Goal: Information Seeking & Learning: Find specific fact

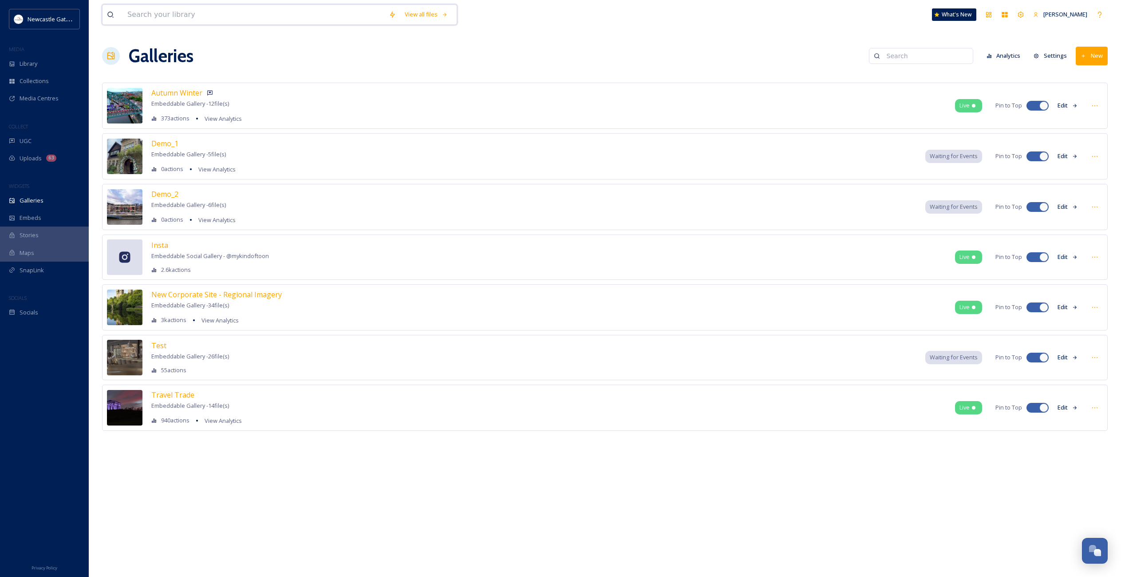
click at [145, 17] on input at bounding box center [253, 15] width 261 height 20
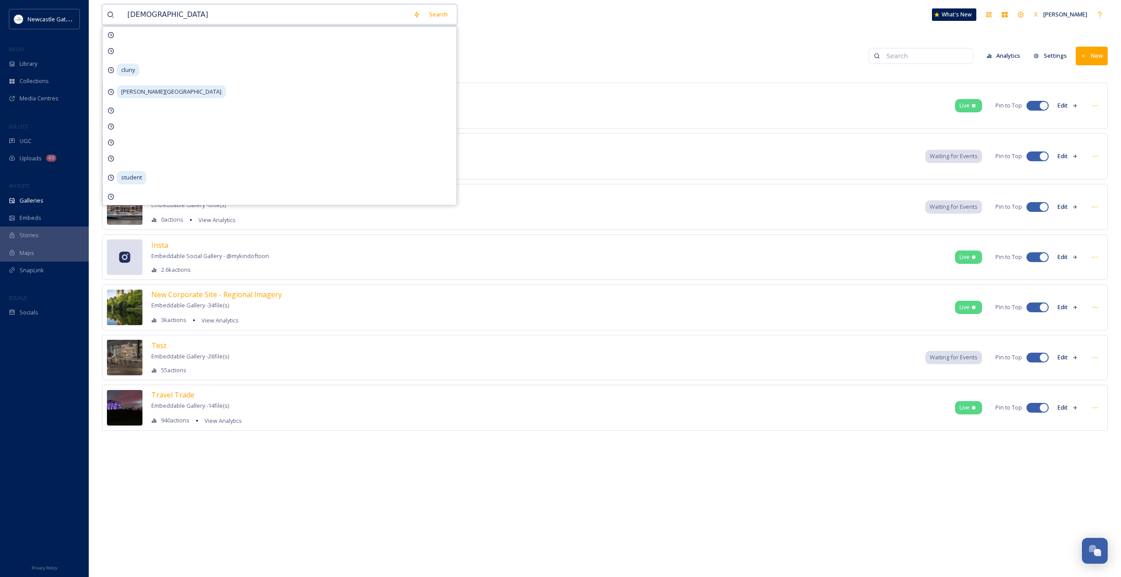
type input "christmas"
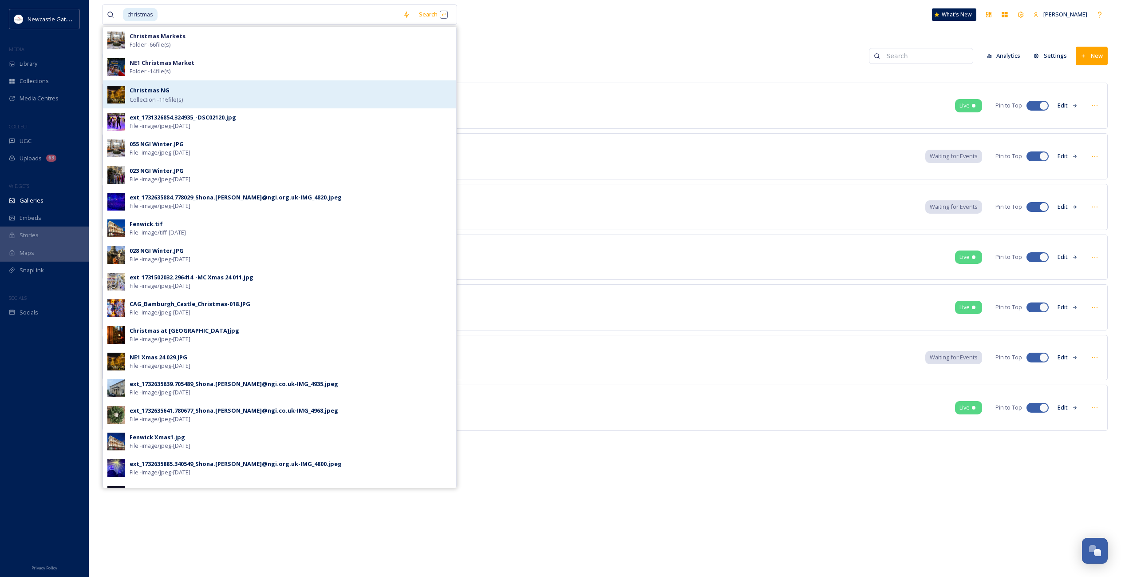
click at [194, 95] on div "Christmas NG Collection - 116 file(s)" at bounding box center [291, 94] width 322 height 19
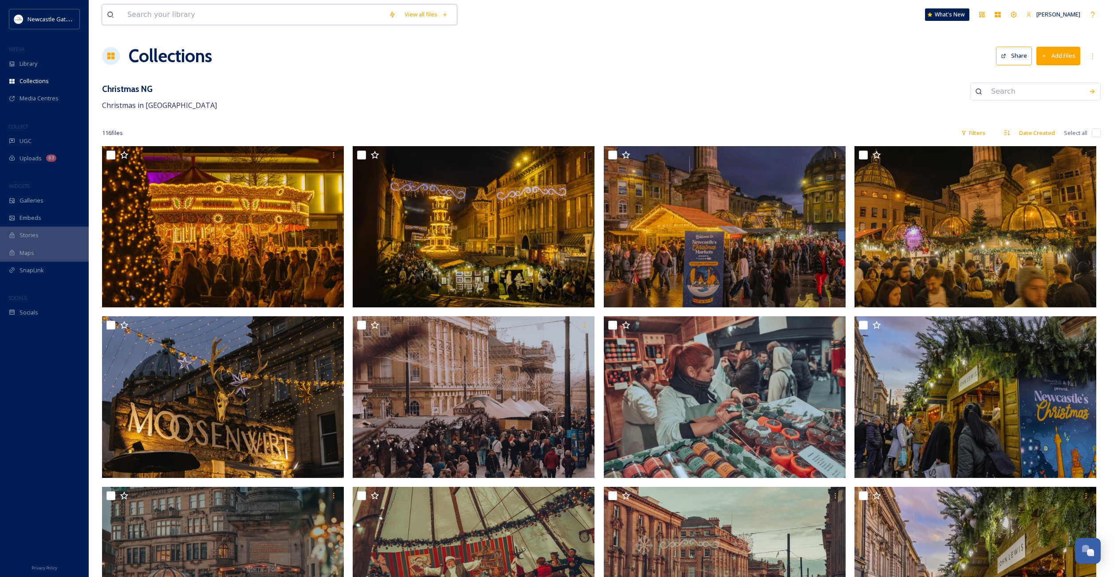
click at [212, 14] on input at bounding box center [253, 15] width 261 height 20
type input "bridge"
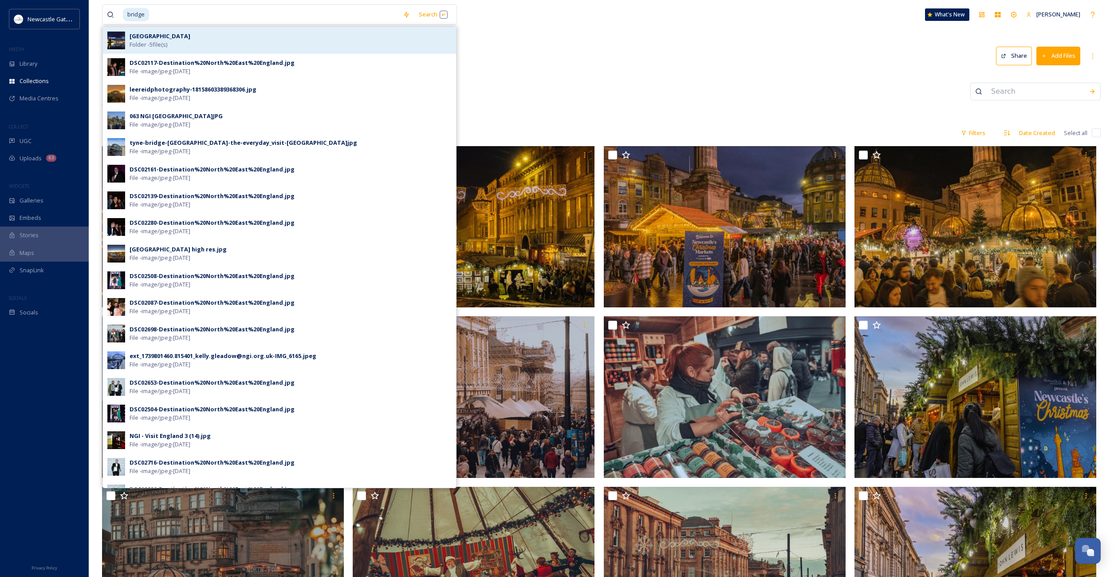
click at [155, 39] on strong "[GEOGRAPHIC_DATA]" at bounding box center [160, 36] width 61 height 8
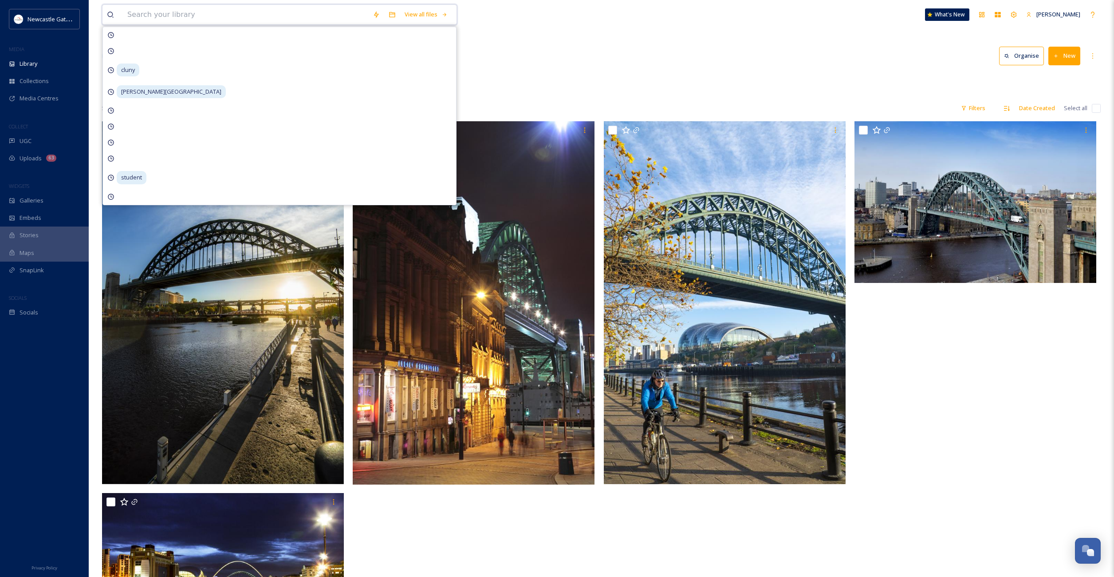
click at [218, 19] on input at bounding box center [245, 15] width 245 height 20
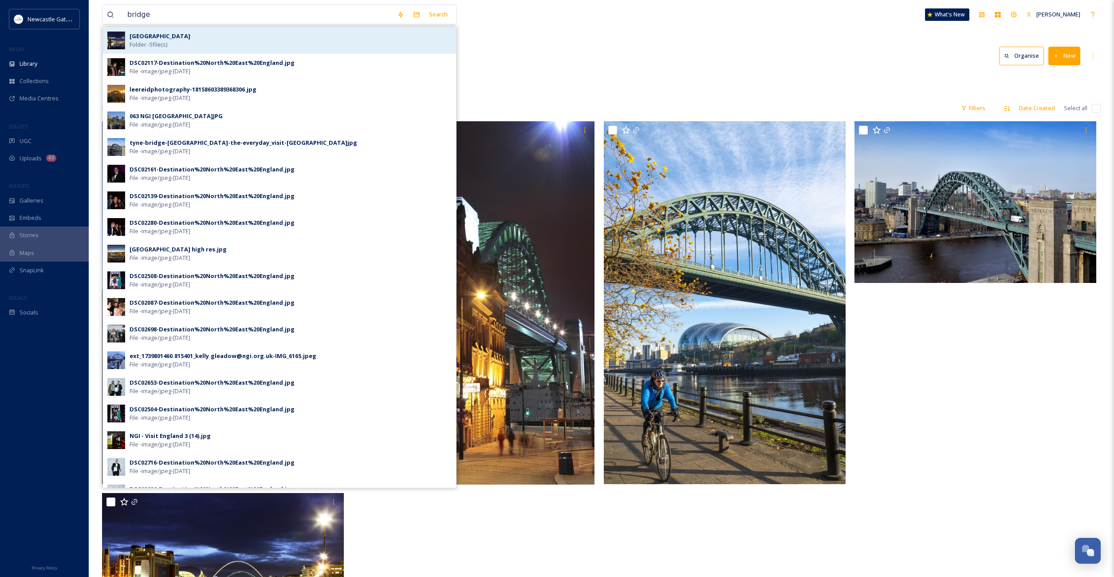
click at [112, 39] on img at bounding box center [116, 41] width 18 height 18
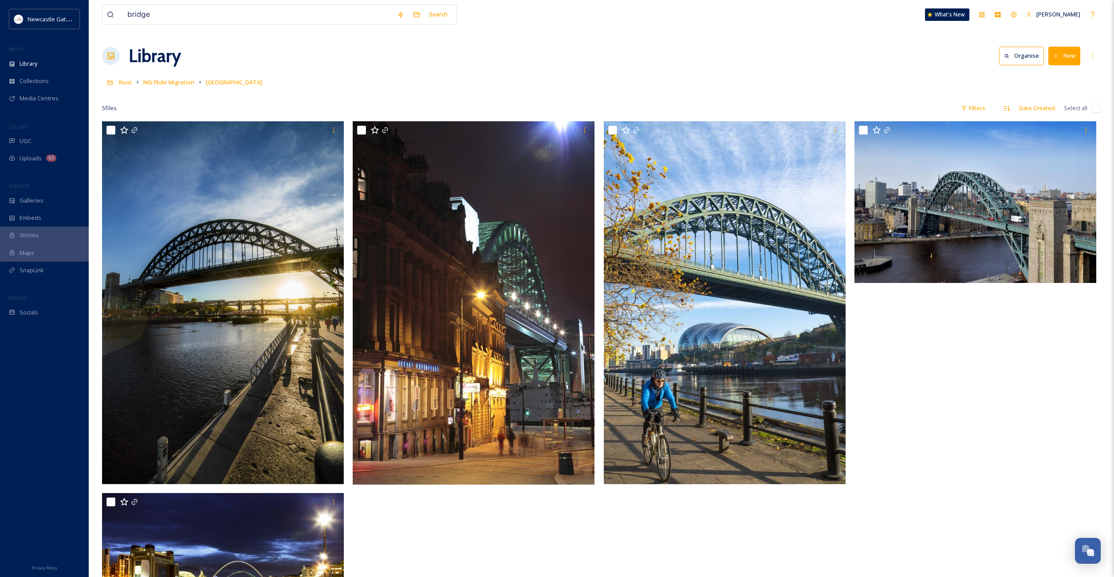
click at [658, 41] on div "bridge Search What's New [PERSON_NAME] Library Organise New Root NGI Flickr Mig…" at bounding box center [602, 349] width 1026 height 698
click at [192, 19] on input "bridge" at bounding box center [258, 15] width 270 height 20
type input "christmas"
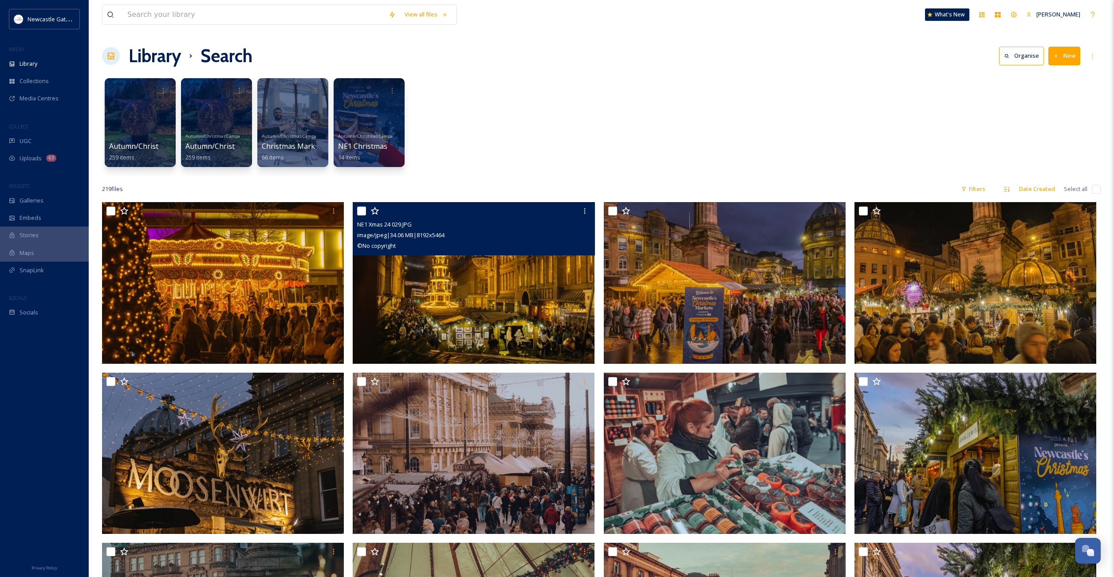
click at [550, 277] on img at bounding box center [474, 283] width 242 height 162
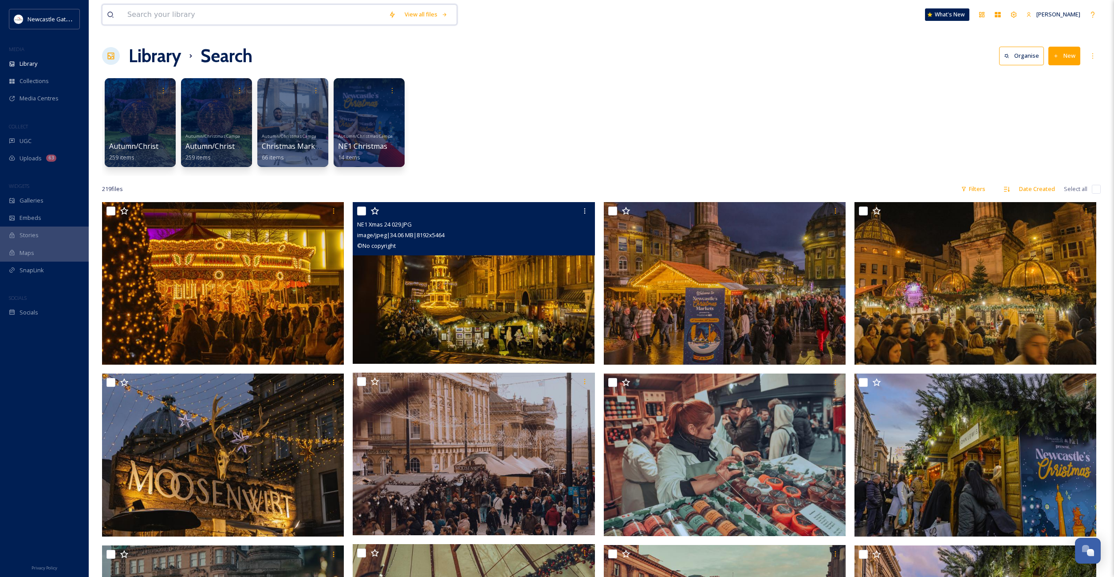
click at [184, 12] on input at bounding box center [253, 15] width 261 height 20
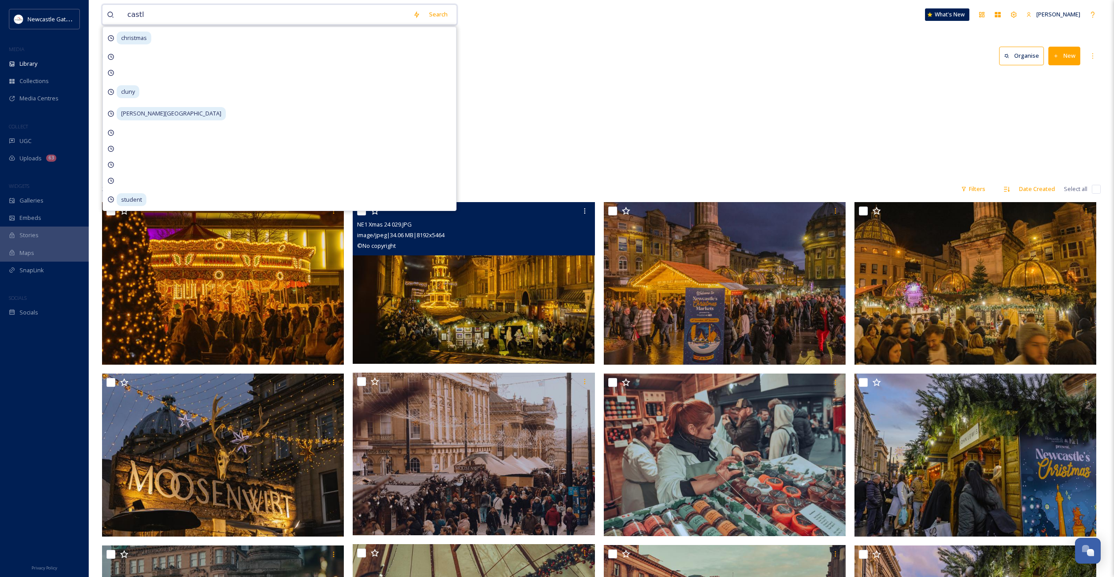
type input "castle"
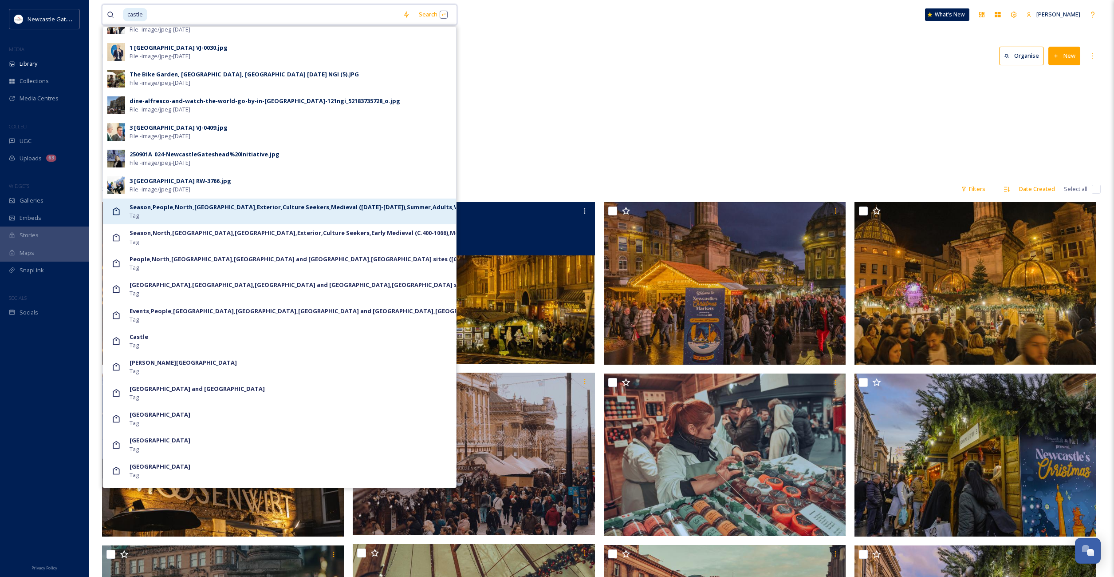
scroll to position [658, 0]
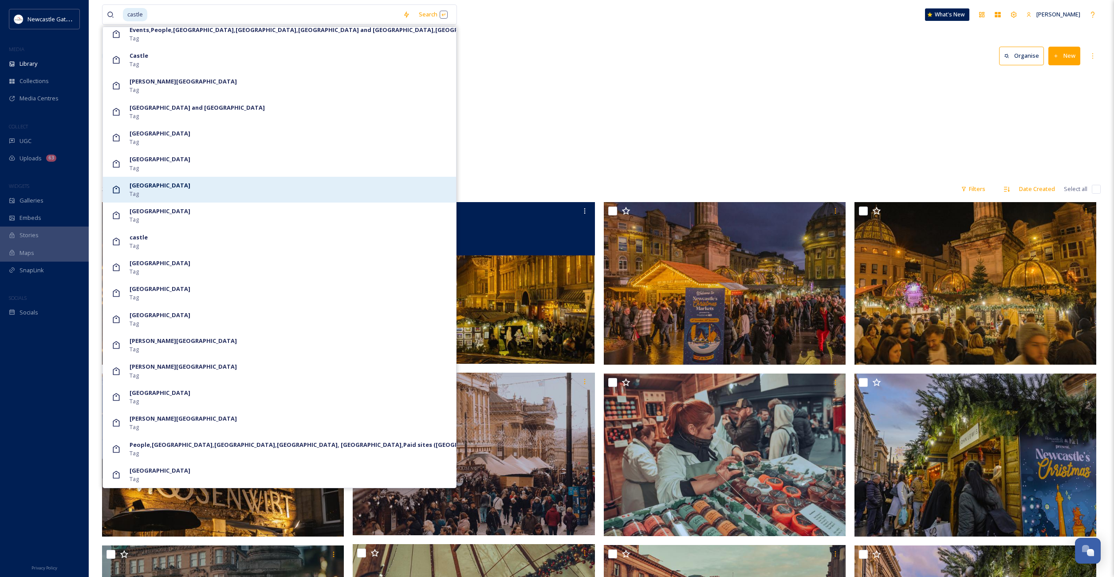
click at [168, 191] on div "[GEOGRAPHIC_DATA] Tag" at bounding box center [291, 189] width 322 height 17
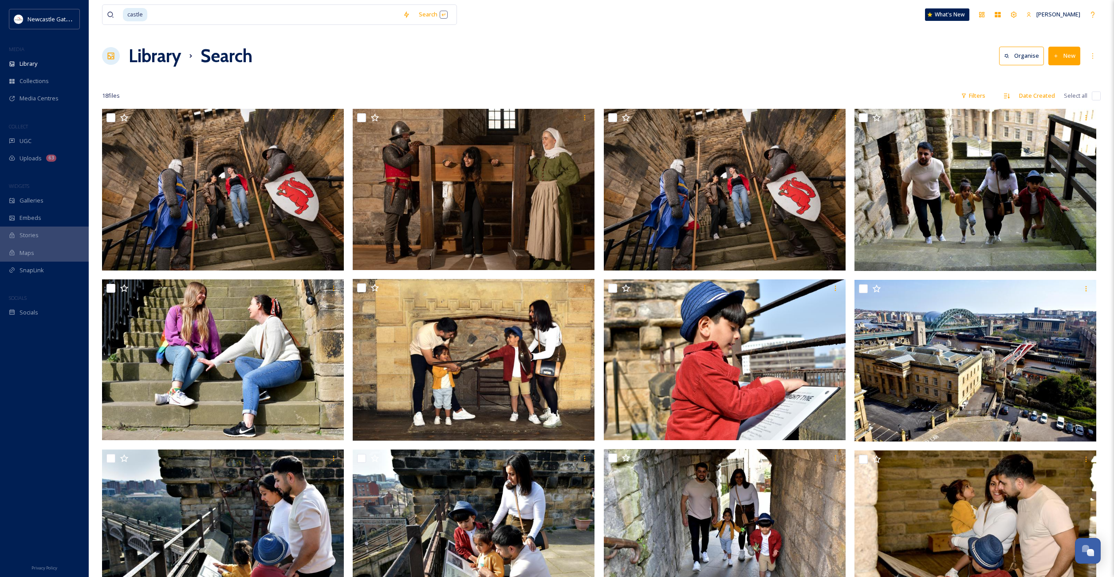
click at [638, 75] on div at bounding box center [601, 78] width 999 height 9
click at [170, 17] on input at bounding box center [273, 15] width 250 height 20
type input "c"
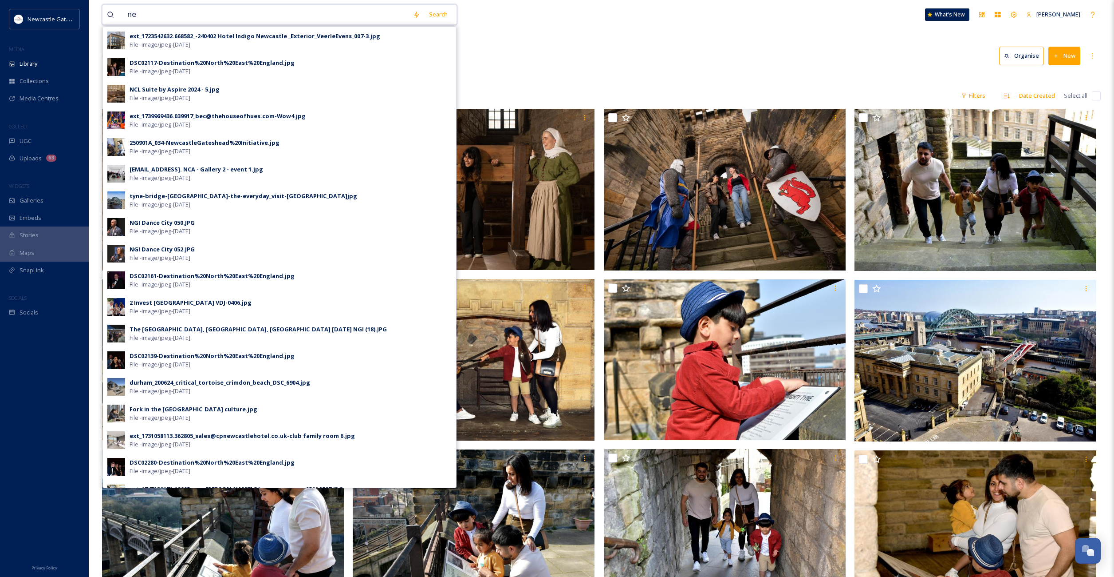
type input "n"
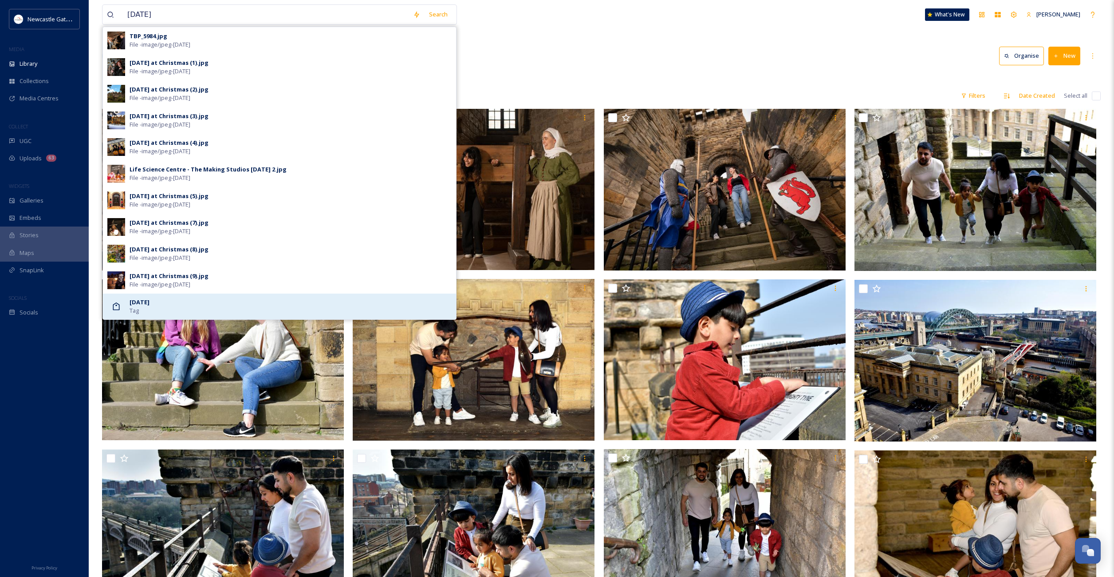
click at [160, 301] on div "[DATE] Tag" at bounding box center [291, 306] width 322 height 17
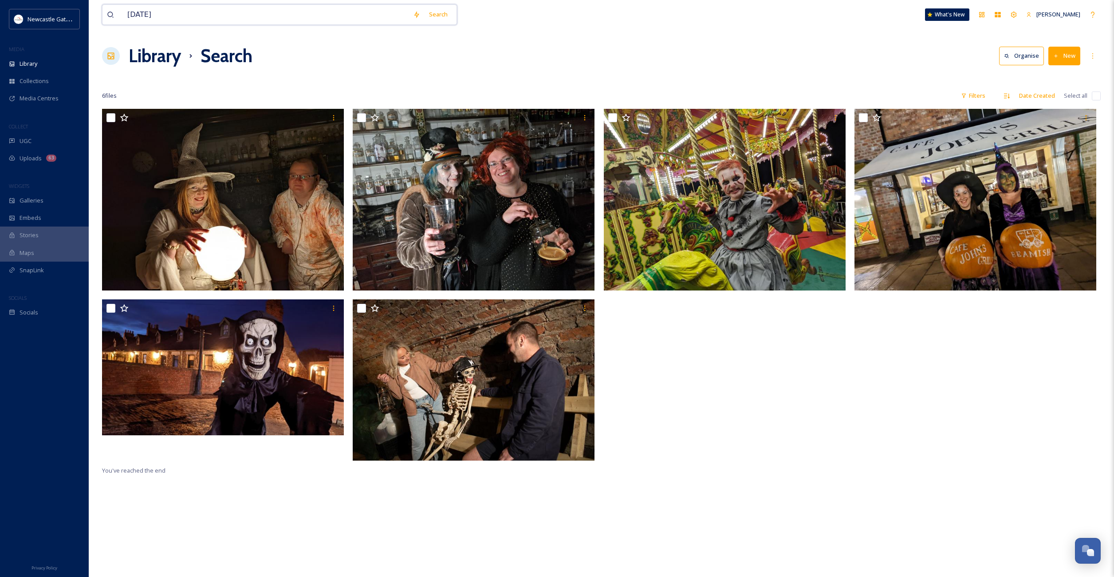
click at [174, 16] on input "[DATE]" at bounding box center [266, 15] width 286 height 20
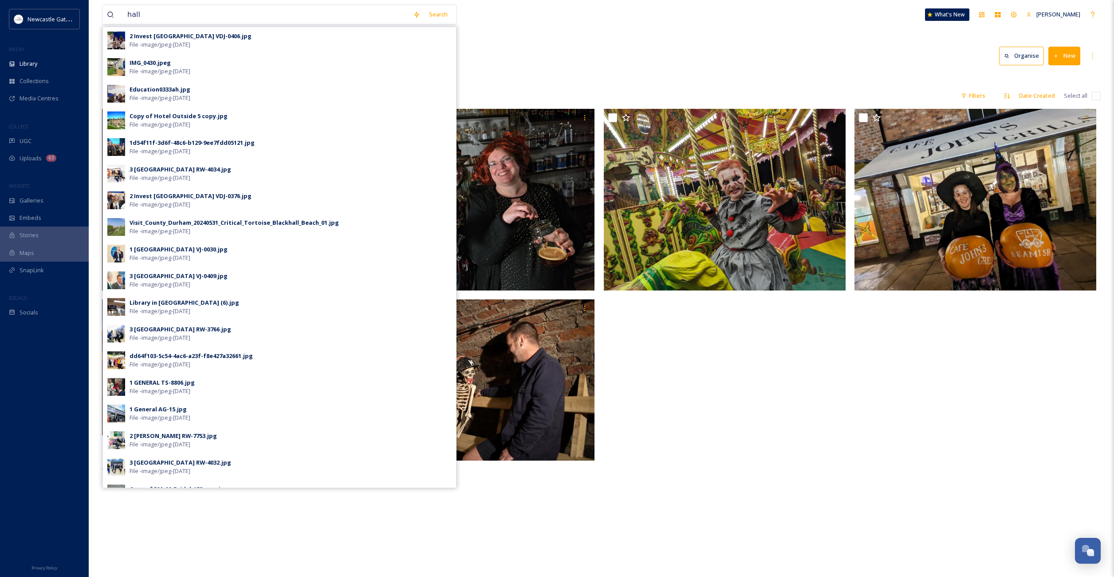
click at [703, 446] on div at bounding box center [727, 287] width 246 height 356
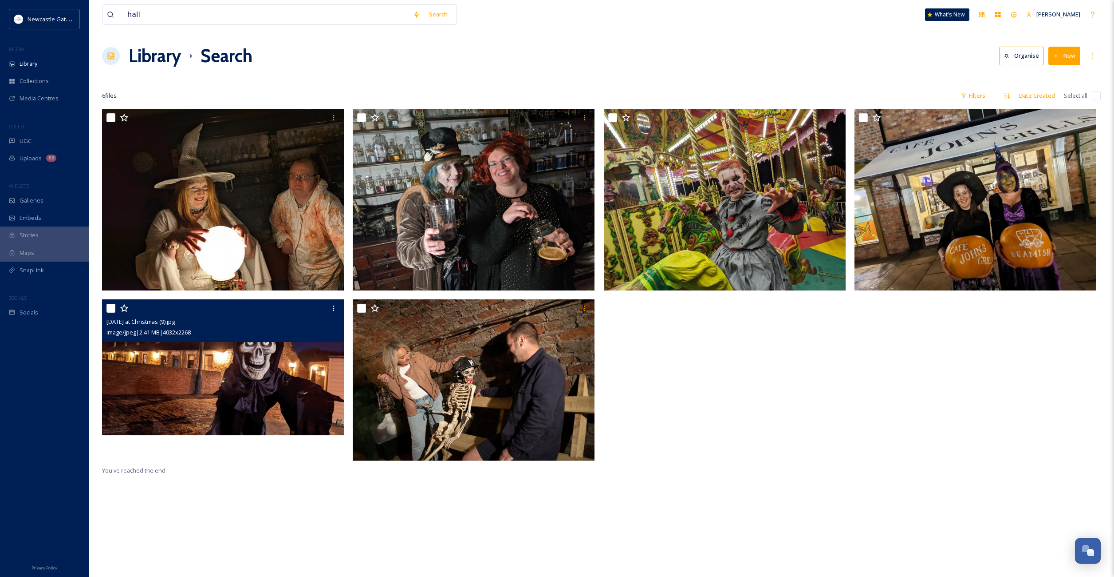
click at [295, 363] on img at bounding box center [223, 367] width 242 height 136
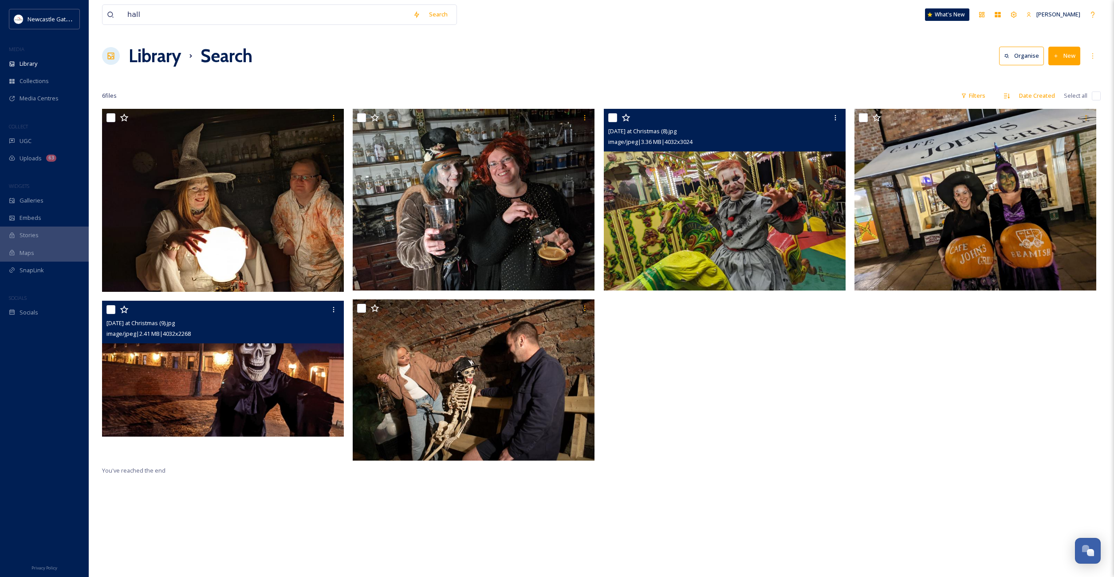
click at [709, 225] on img at bounding box center [725, 200] width 242 height 182
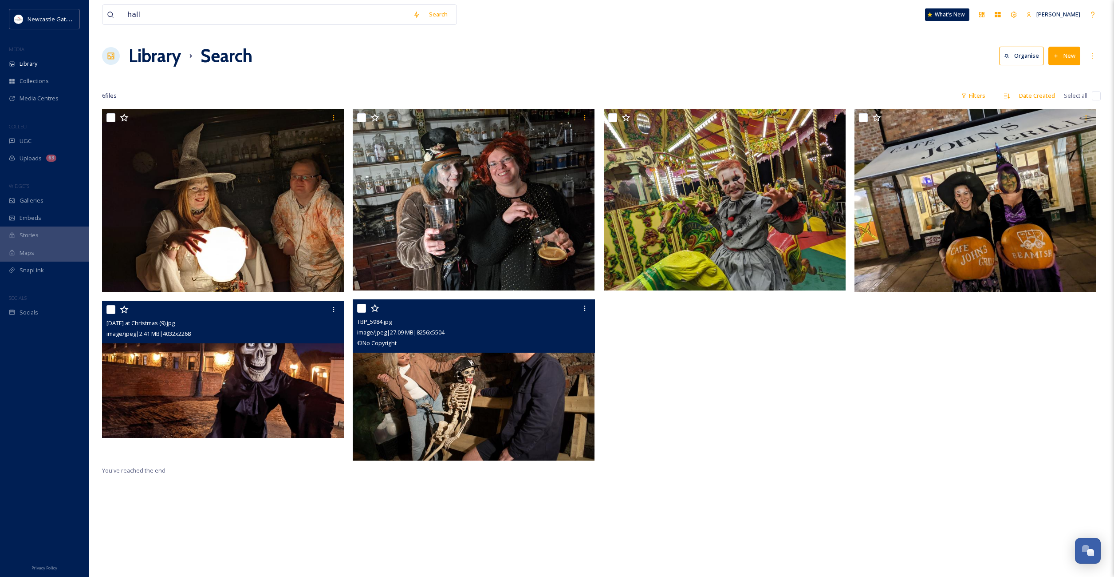
click at [504, 382] on img at bounding box center [474, 380] width 242 height 162
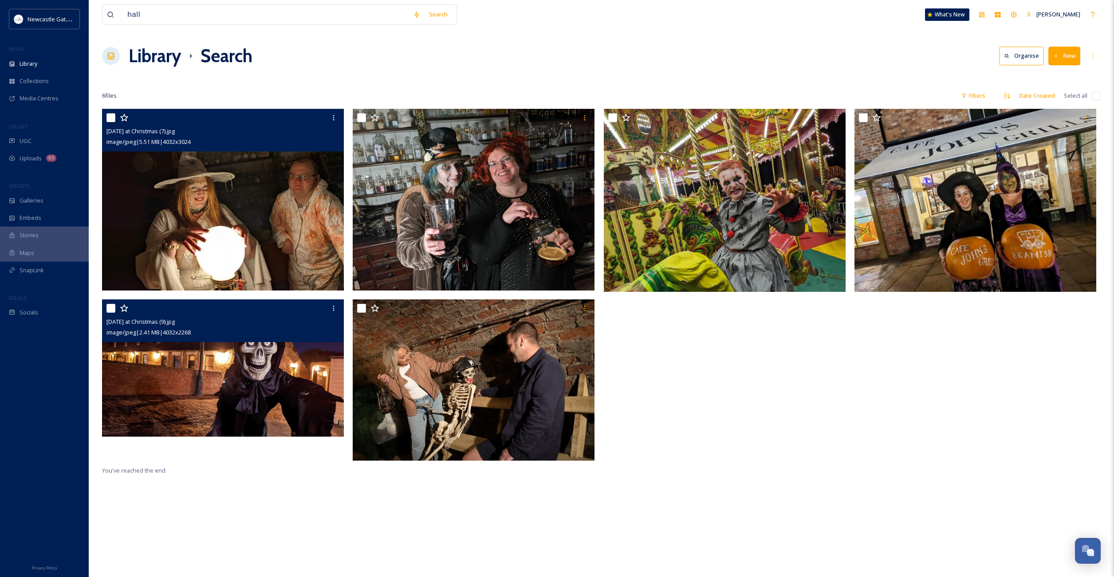
click at [284, 221] on img at bounding box center [223, 200] width 242 height 182
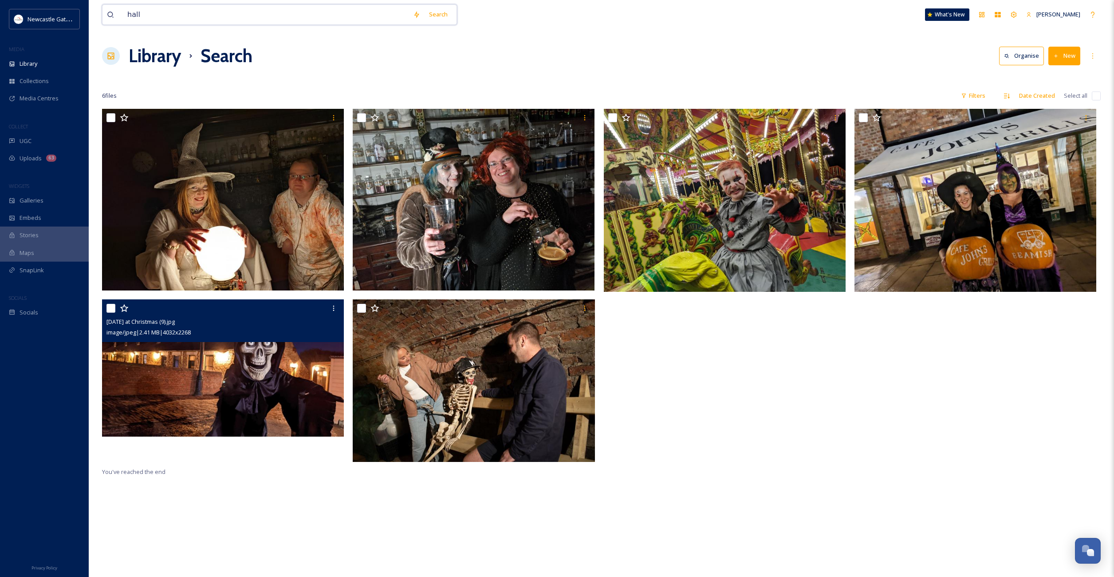
click at [194, 16] on input "hall" at bounding box center [266, 15] width 286 height 20
type input "scary"
click at [209, 15] on input at bounding box center [272, 15] width 252 height 20
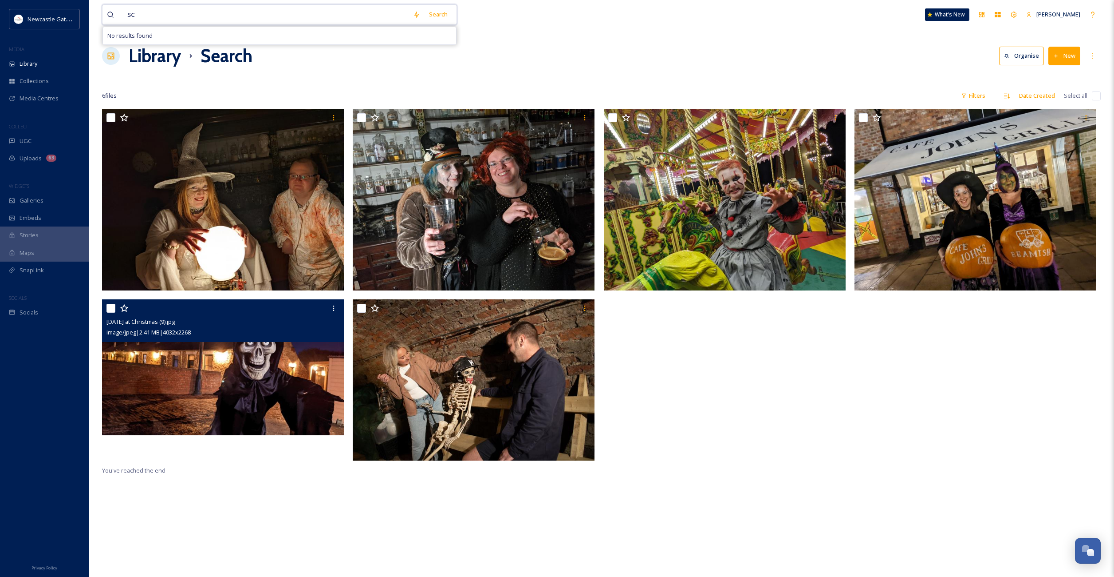
type input "s"
type input "station"
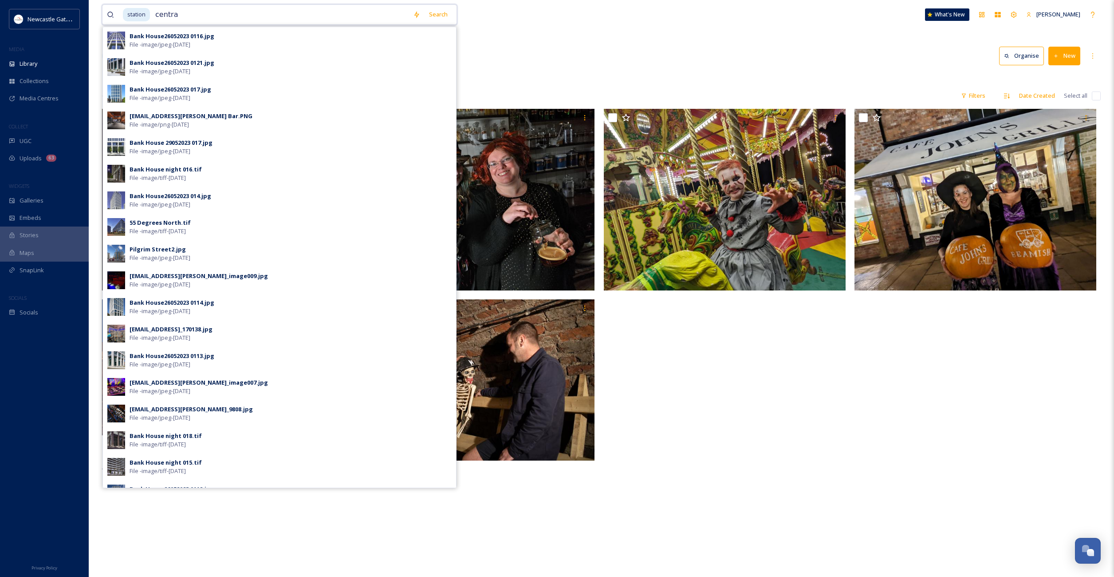
type input "central"
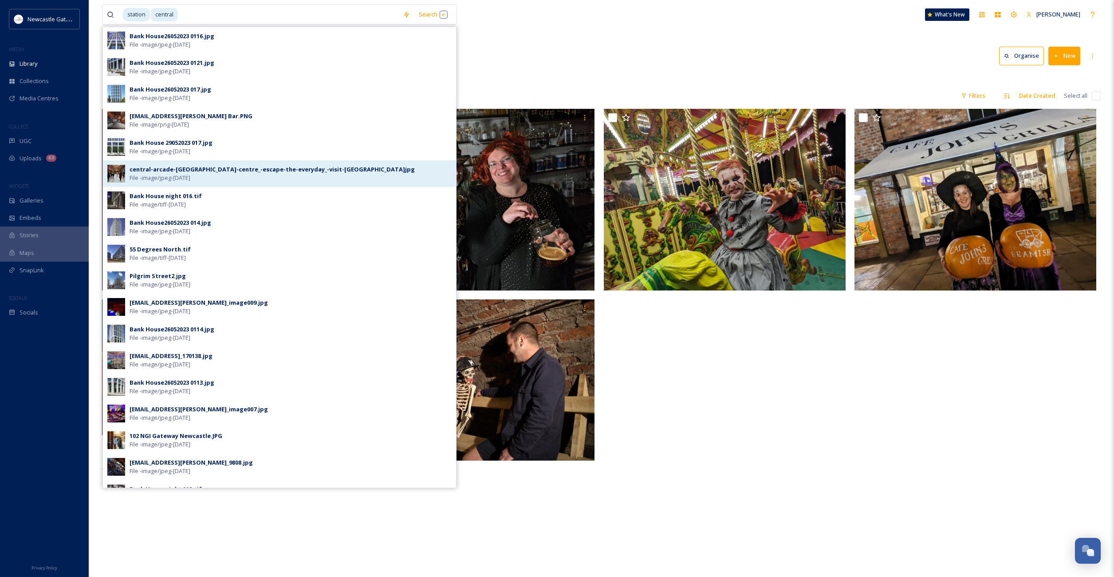
click at [178, 176] on span "File - image/jpeg - [DATE]" at bounding box center [160, 178] width 61 height 8
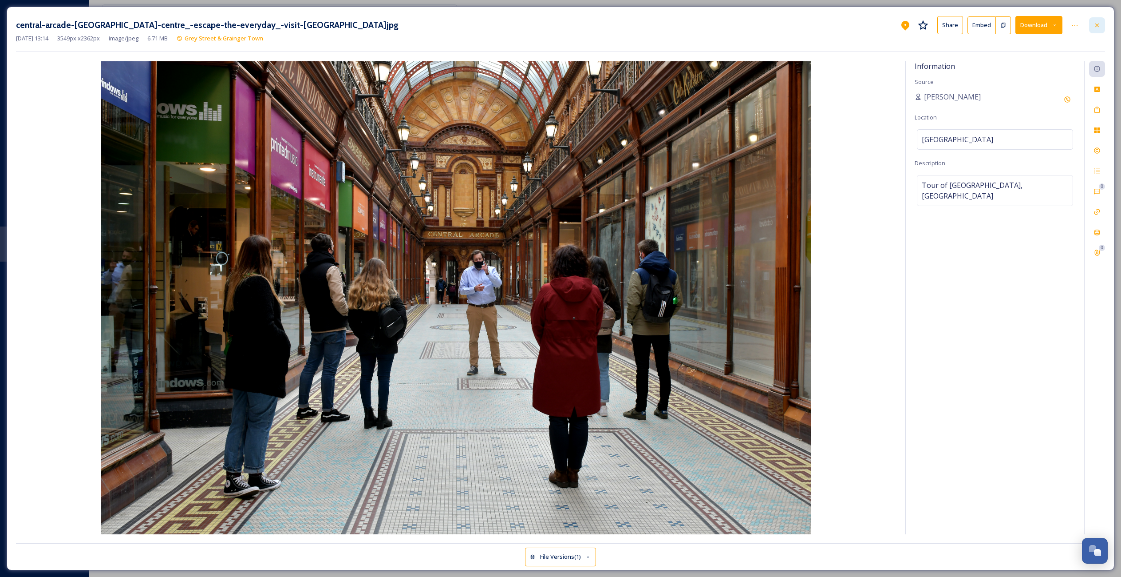
click at [1095, 22] on icon at bounding box center [1097, 25] width 7 height 7
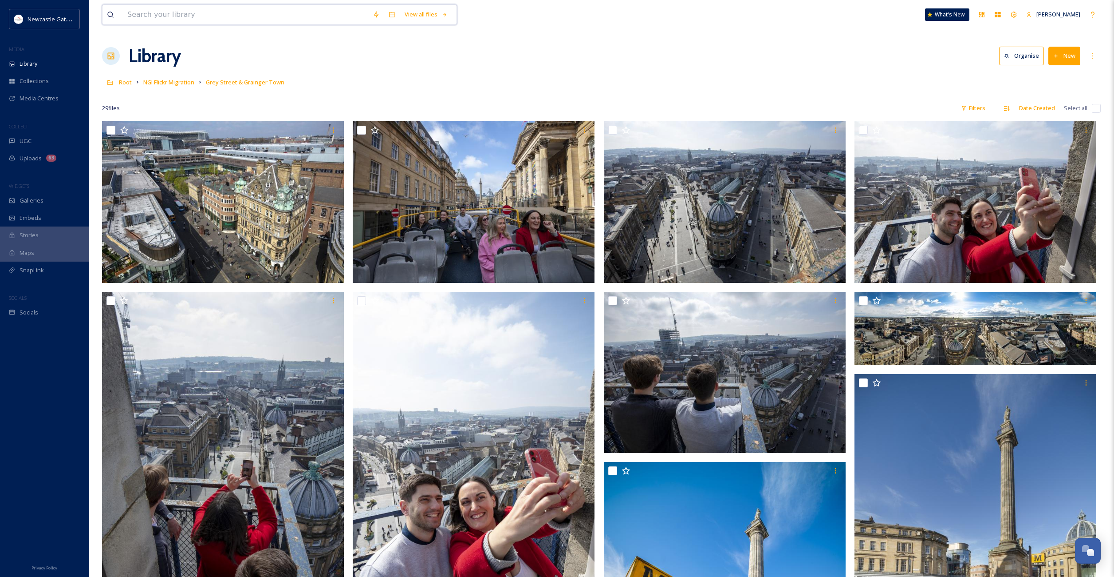
click at [238, 18] on input at bounding box center [245, 15] width 245 height 20
type input "New Years eve"
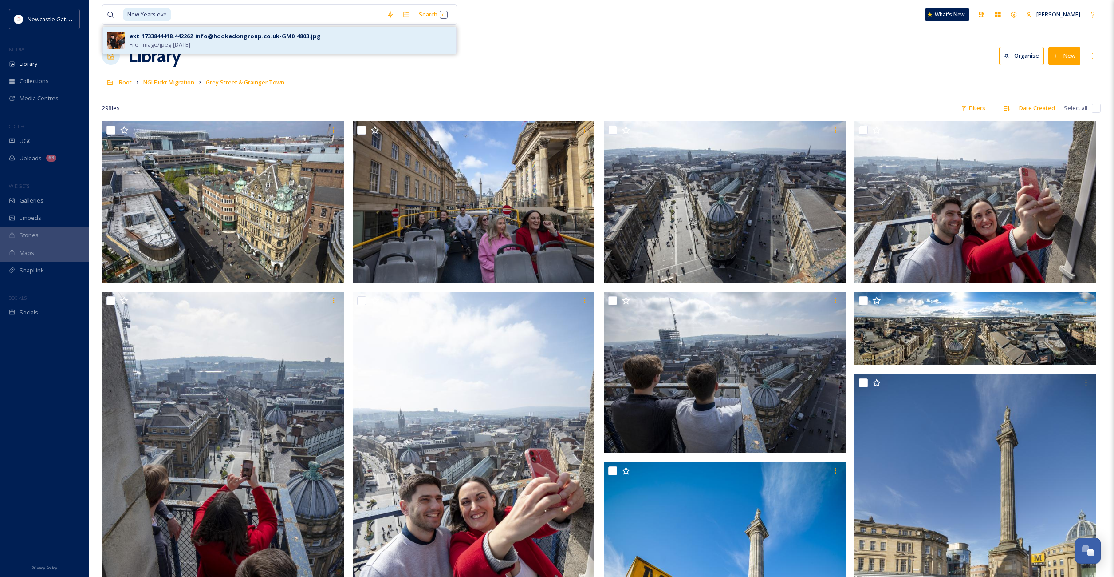
click at [271, 32] on div "ext_1733844418.442262_info@hookedongroup.co.uk-GM0_4803.jpg" at bounding box center [225, 36] width 191 height 8
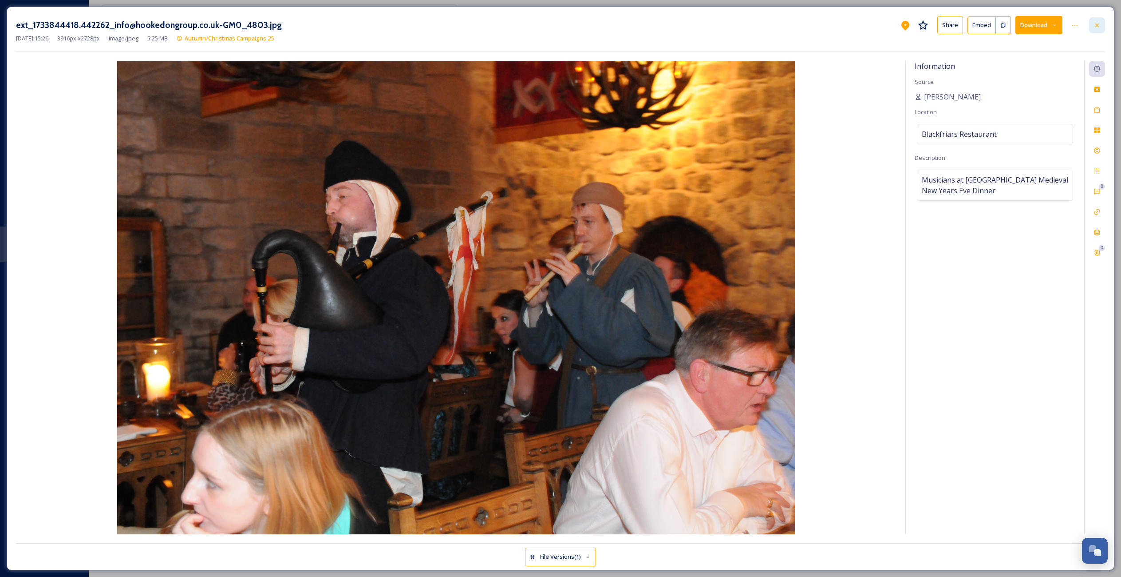
click at [1099, 21] on div at bounding box center [1097, 25] width 16 height 16
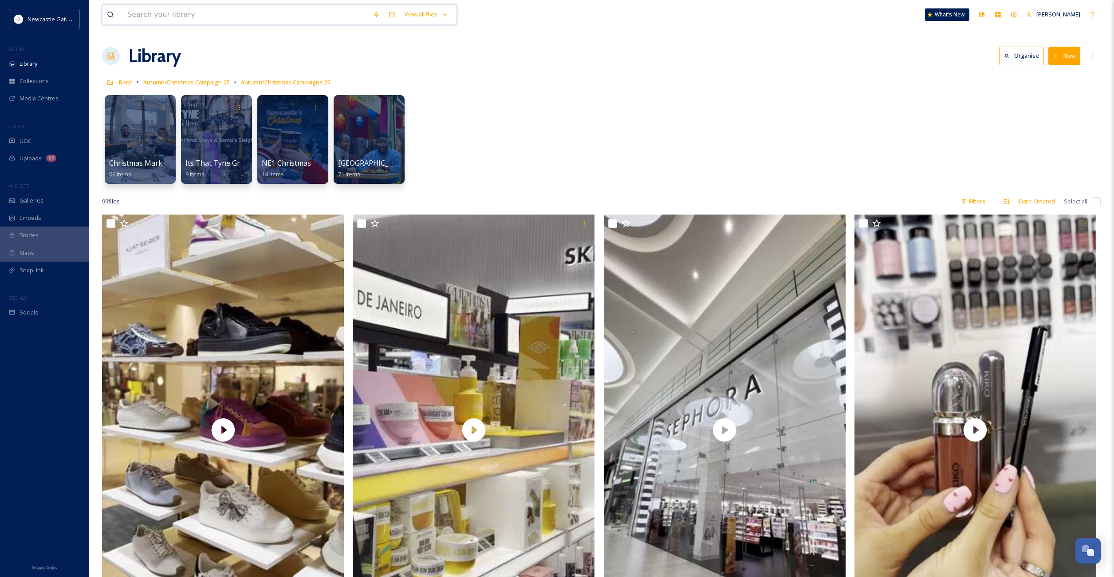
click at [198, 15] on input at bounding box center [245, 15] width 245 height 20
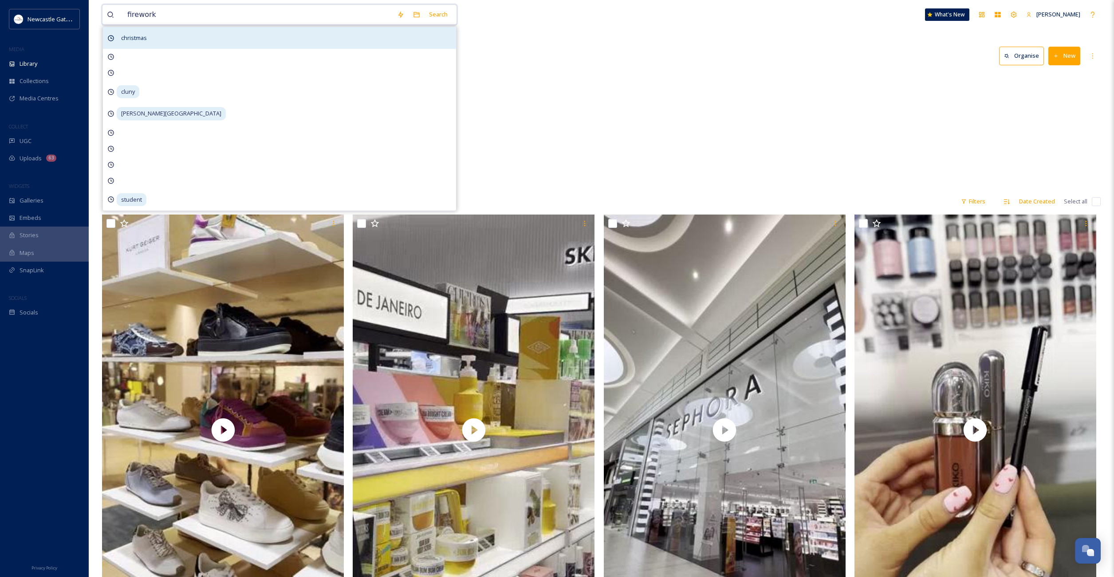
type input "fireworks"
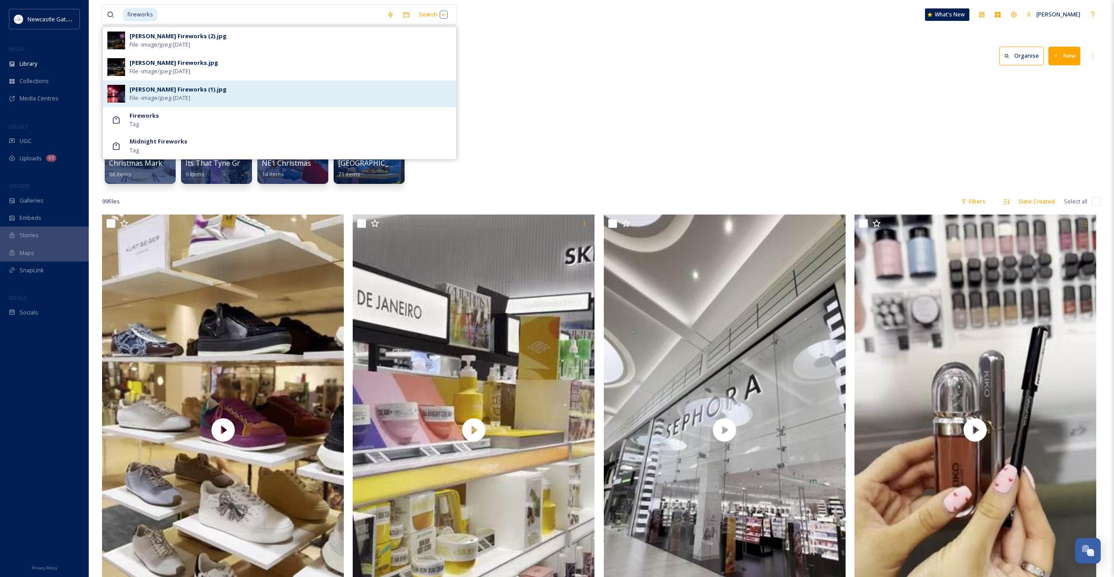
click at [202, 91] on div "[PERSON_NAME] Fireworks (1).jpg File - image/jpeg - [DATE]" at bounding box center [291, 93] width 322 height 17
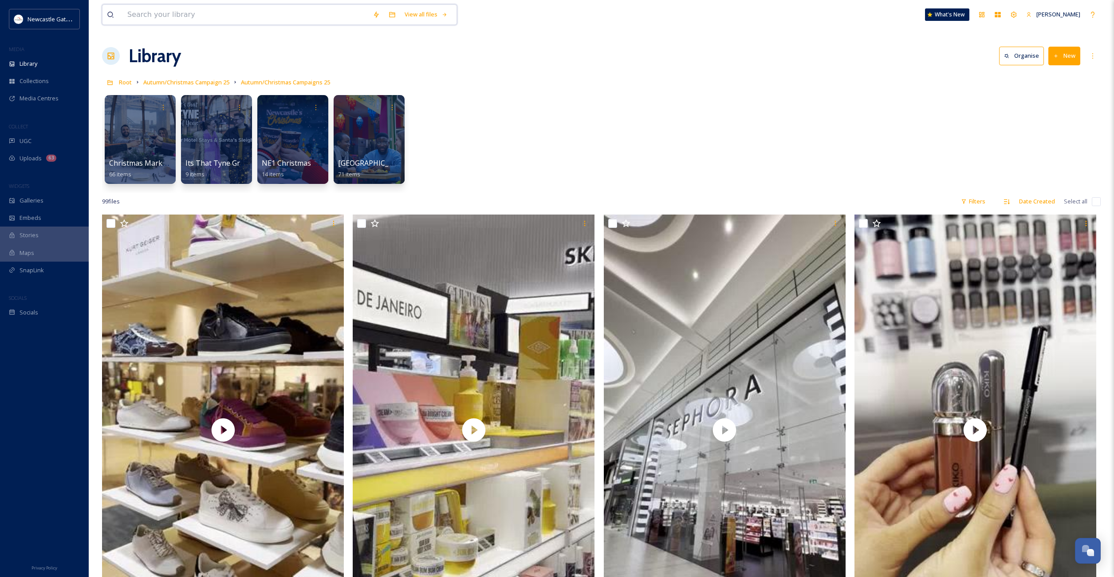
click at [207, 14] on input at bounding box center [245, 15] width 245 height 20
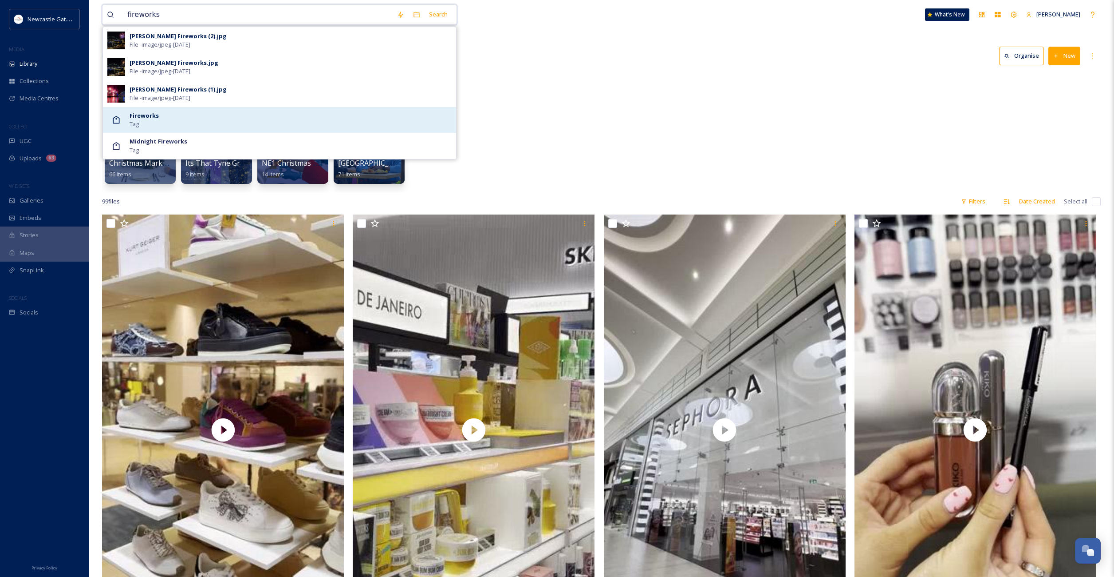
type input "fireworks"
click at [156, 118] on strong "Fireworks" at bounding box center [144, 115] width 29 height 8
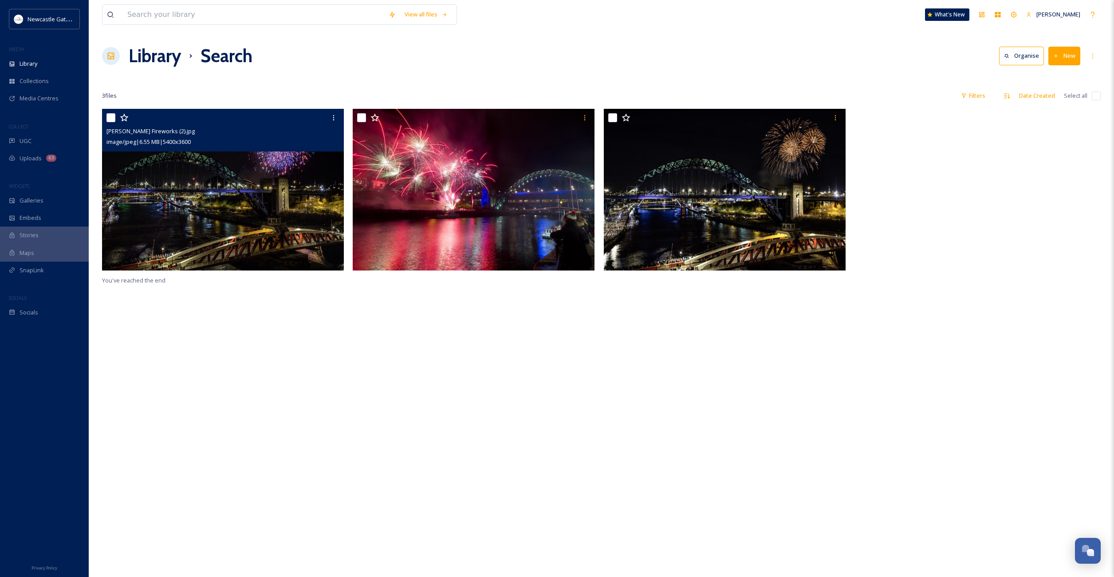
click at [211, 202] on img at bounding box center [223, 190] width 242 height 162
click at [194, 180] on img at bounding box center [223, 190] width 242 height 162
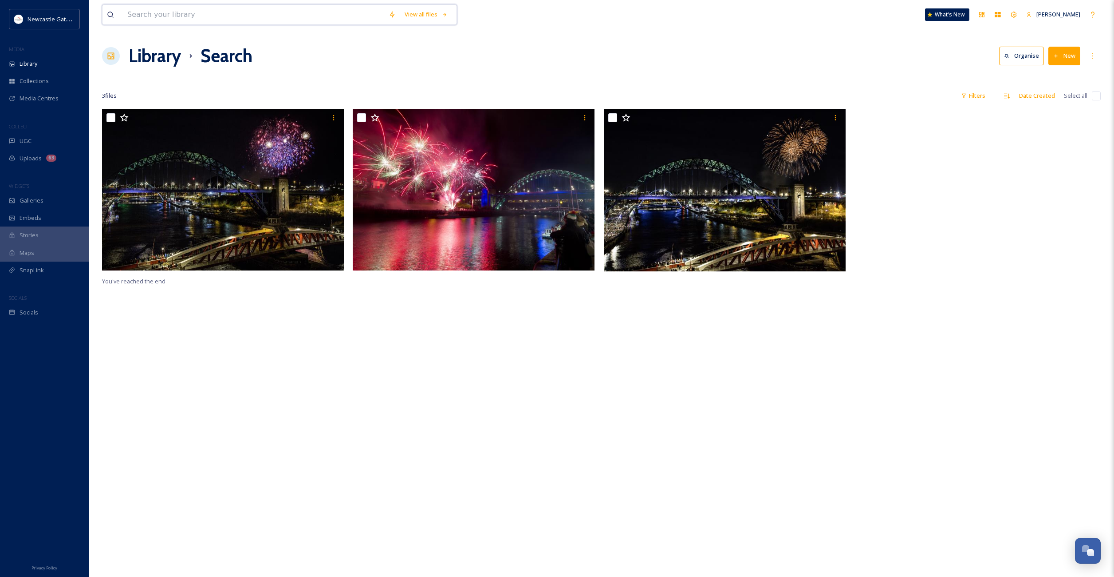
click at [178, 20] on input at bounding box center [253, 15] width 261 height 20
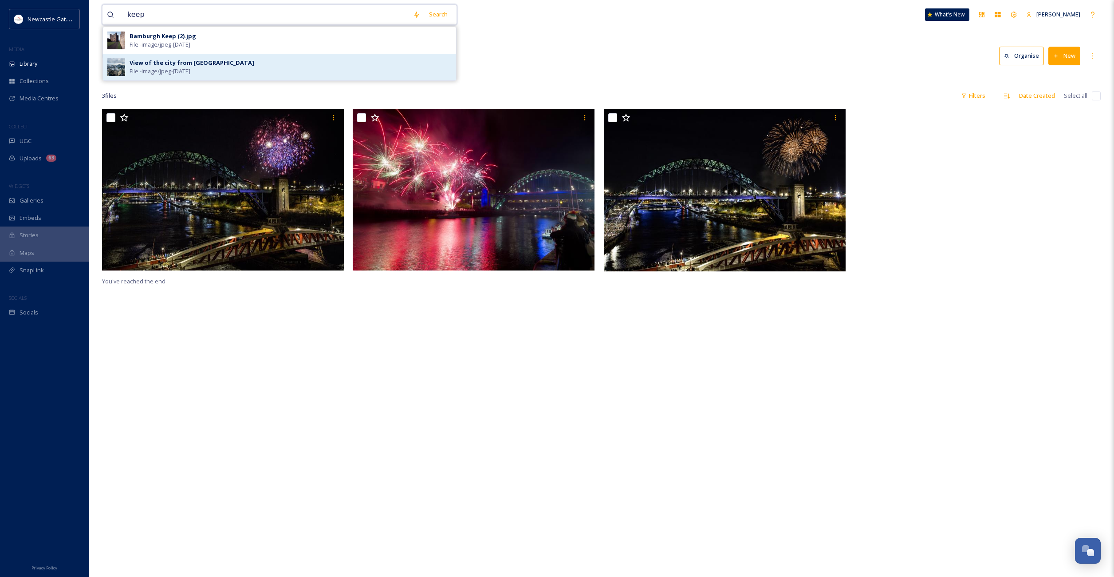
type input "keep"
click at [149, 66] on div "View of the city from [GEOGRAPHIC_DATA]" at bounding box center [192, 63] width 125 height 8
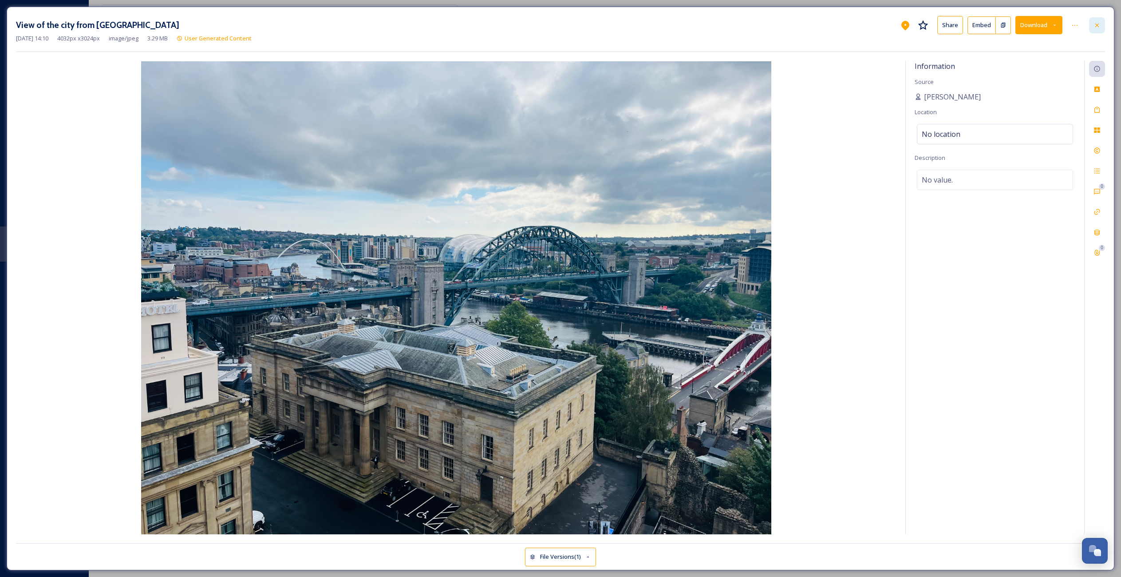
click at [1101, 25] on div at bounding box center [1097, 25] width 16 height 16
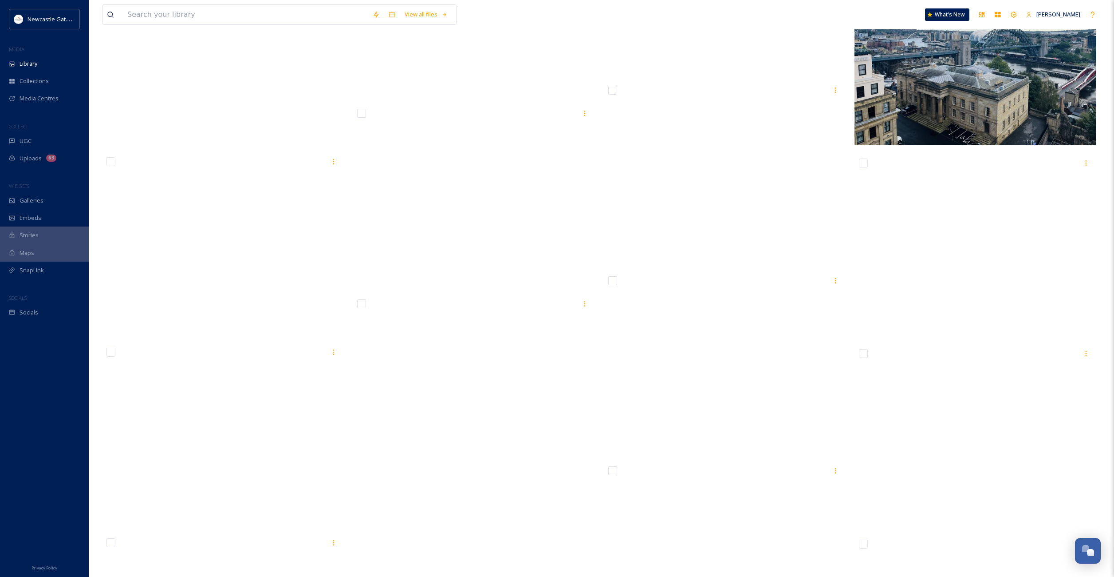
scroll to position [25342, 0]
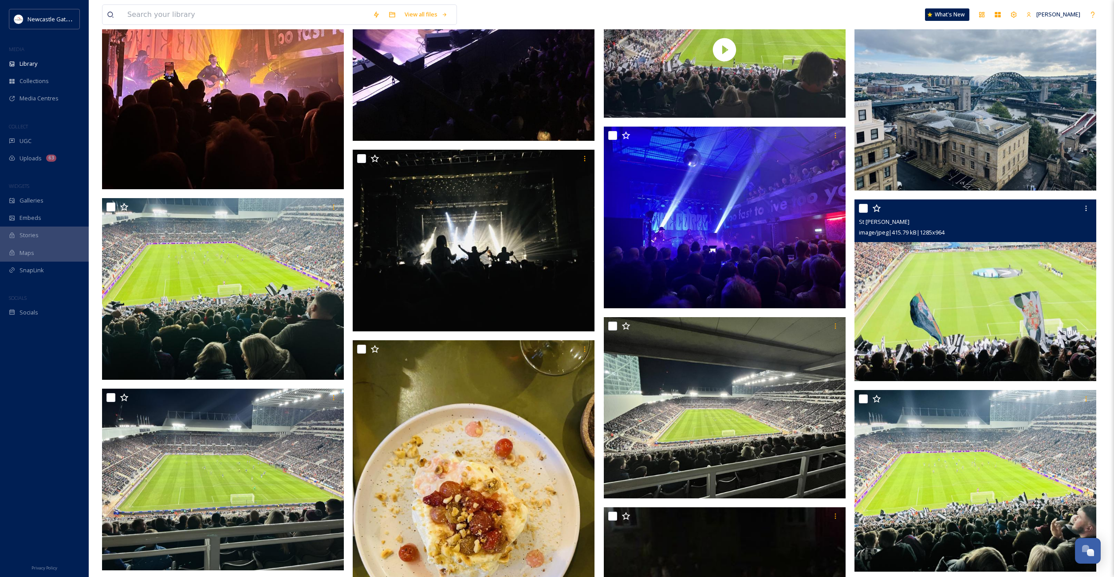
click at [898, 287] on img at bounding box center [976, 290] width 242 height 182
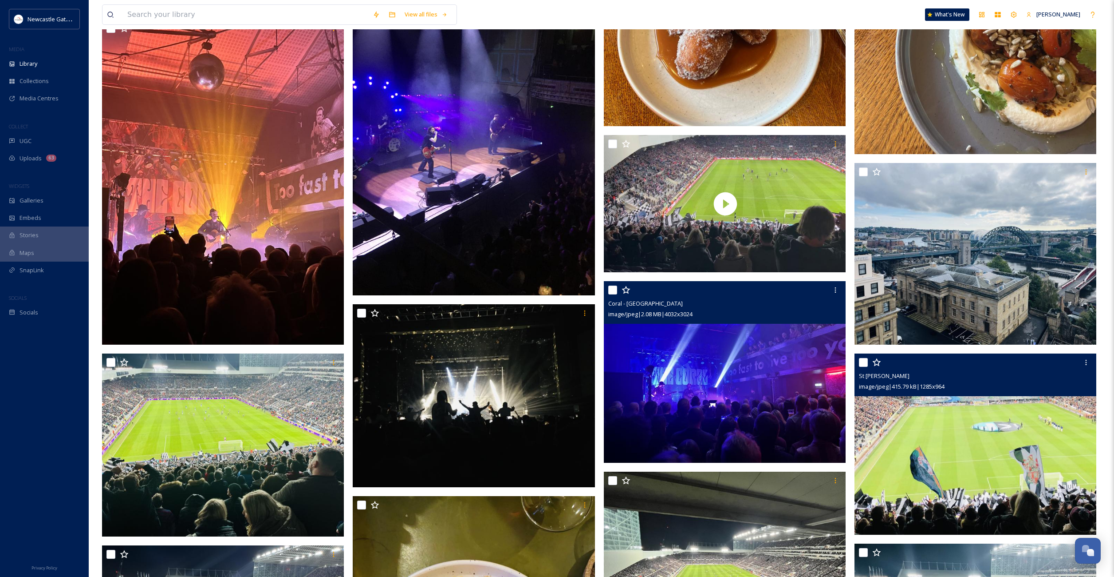
scroll to position [25604, 0]
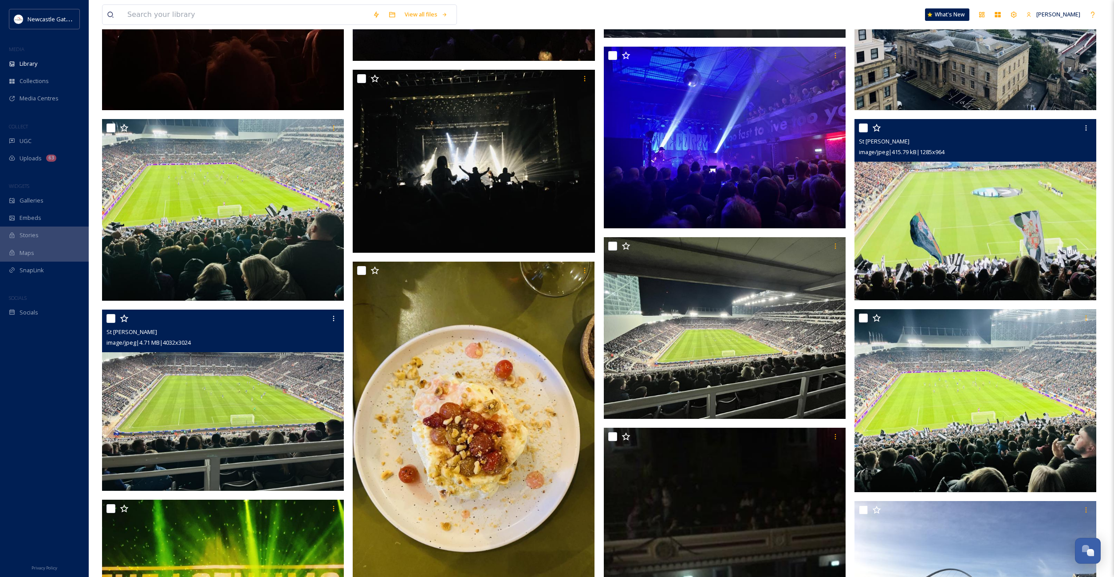
click at [258, 378] on img at bounding box center [223, 400] width 242 height 182
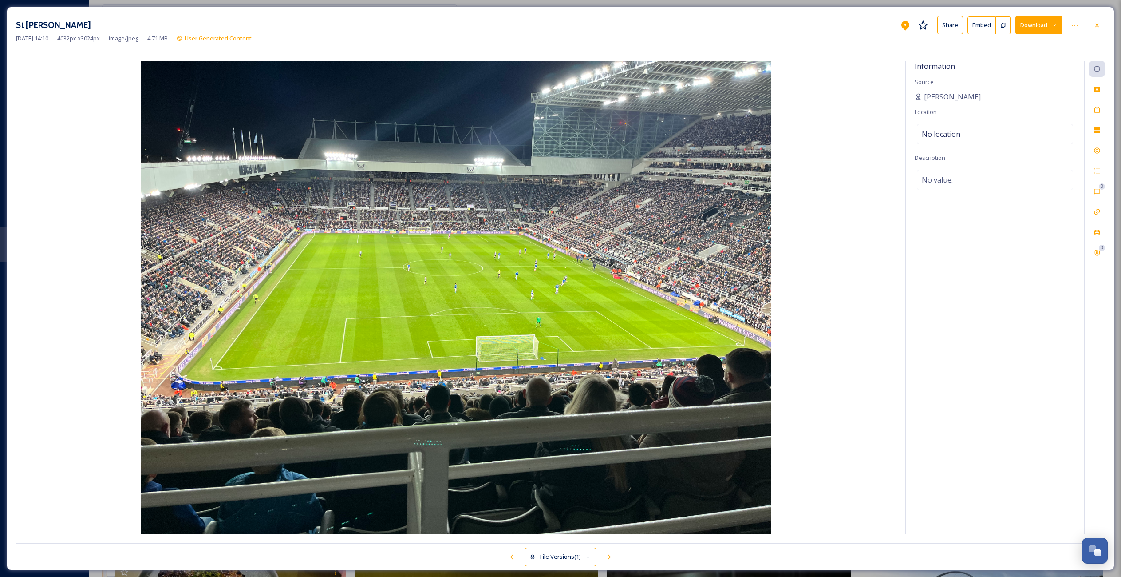
click at [561, 305] on img at bounding box center [456, 297] width 881 height 473
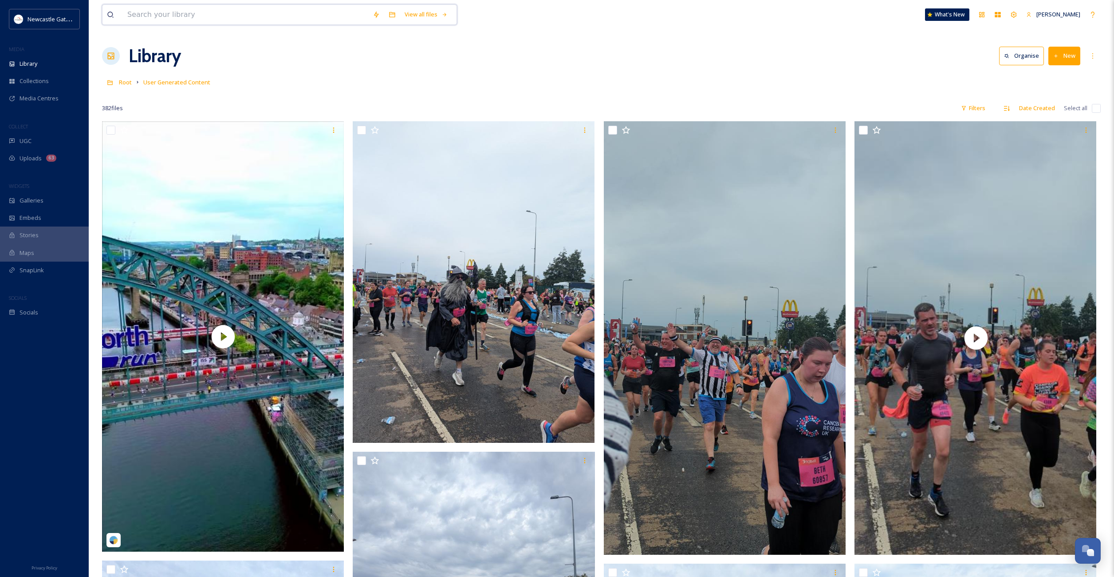
click at [215, 14] on input at bounding box center [245, 15] width 245 height 20
type input "h"
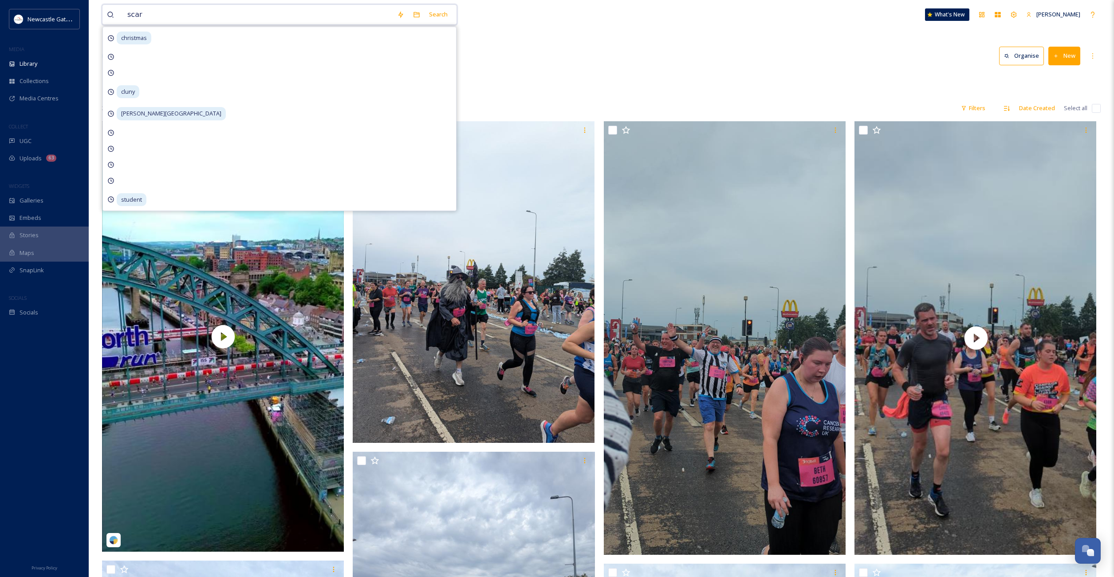
type input "scary"
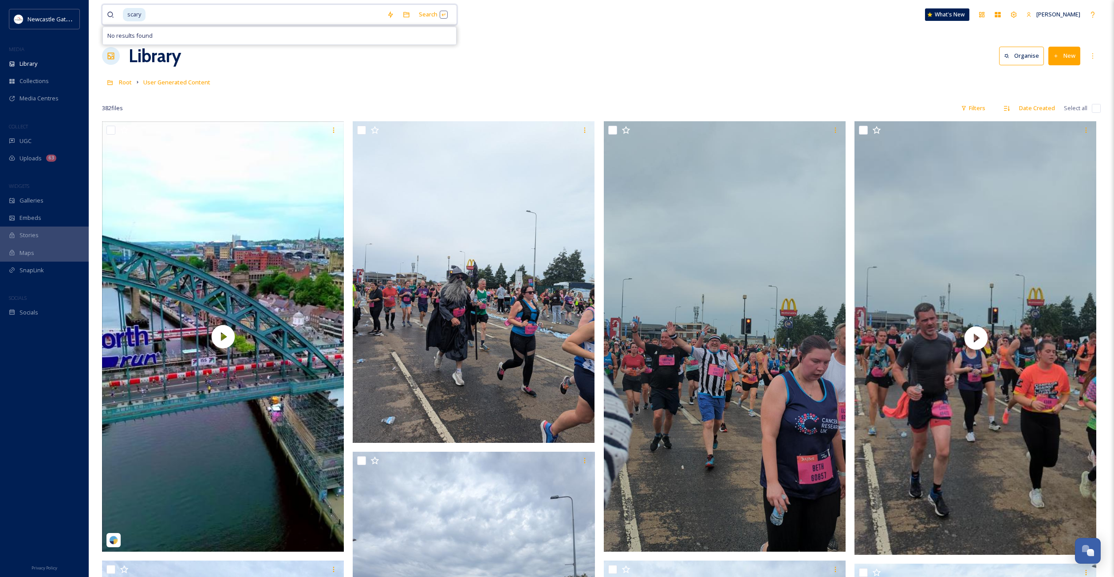
click at [158, 15] on input at bounding box center [264, 15] width 236 height 20
type input "s"
type input "newcastle keep"
